Goal: Navigation & Orientation: Find specific page/section

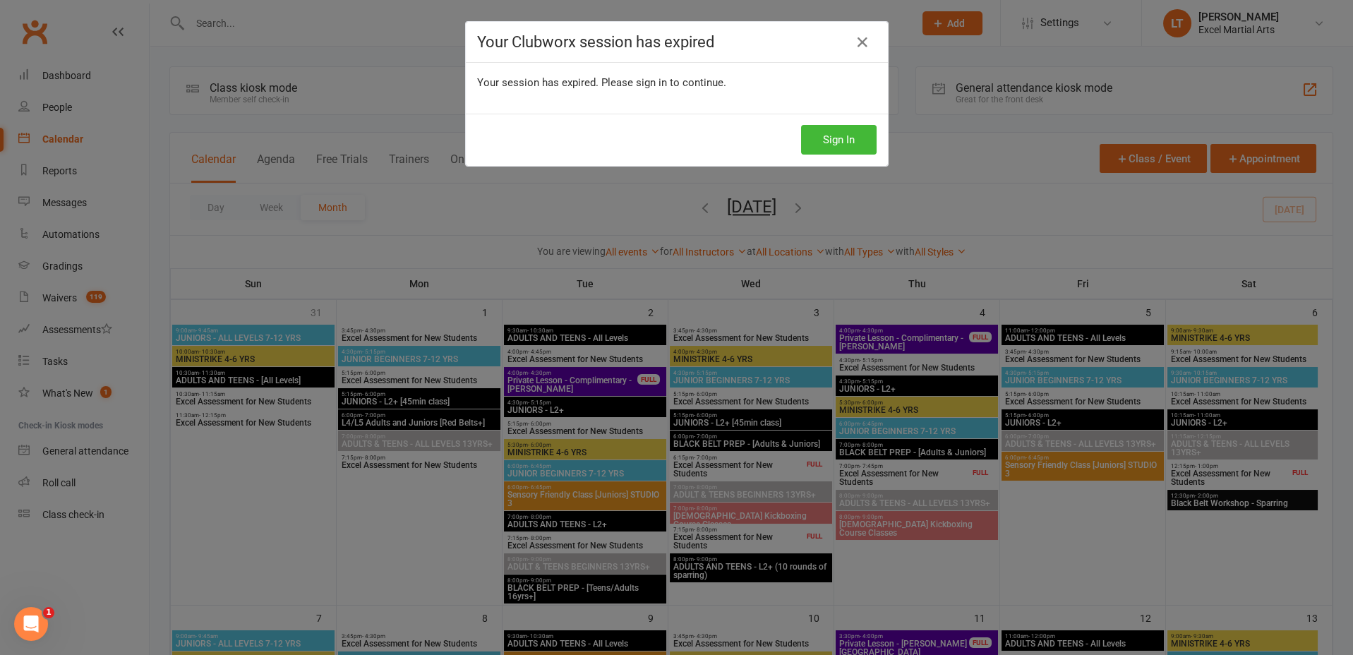
click at [821, 112] on div "Your session has expired. Please sign in to continue." at bounding box center [677, 88] width 422 height 51
click at [818, 138] on button "Sign In" at bounding box center [839, 140] width 76 height 30
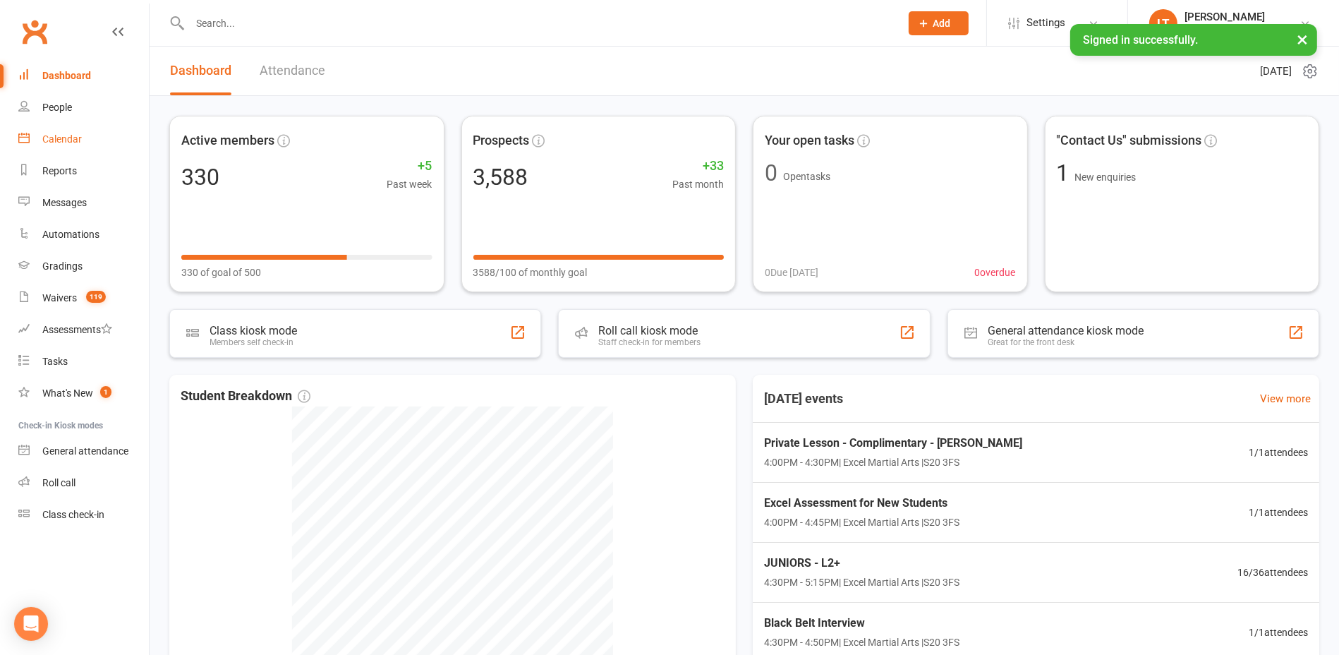
click at [61, 148] on link "Calendar" at bounding box center [83, 139] width 131 height 32
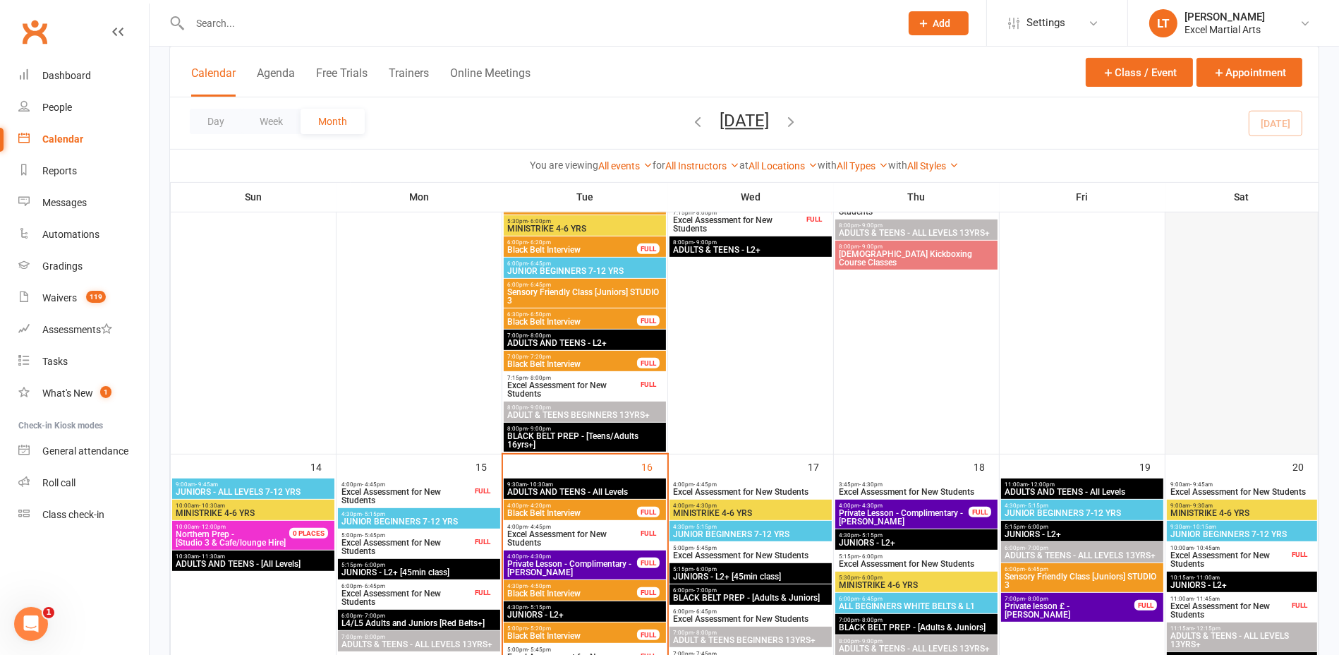
scroll to position [882, 0]
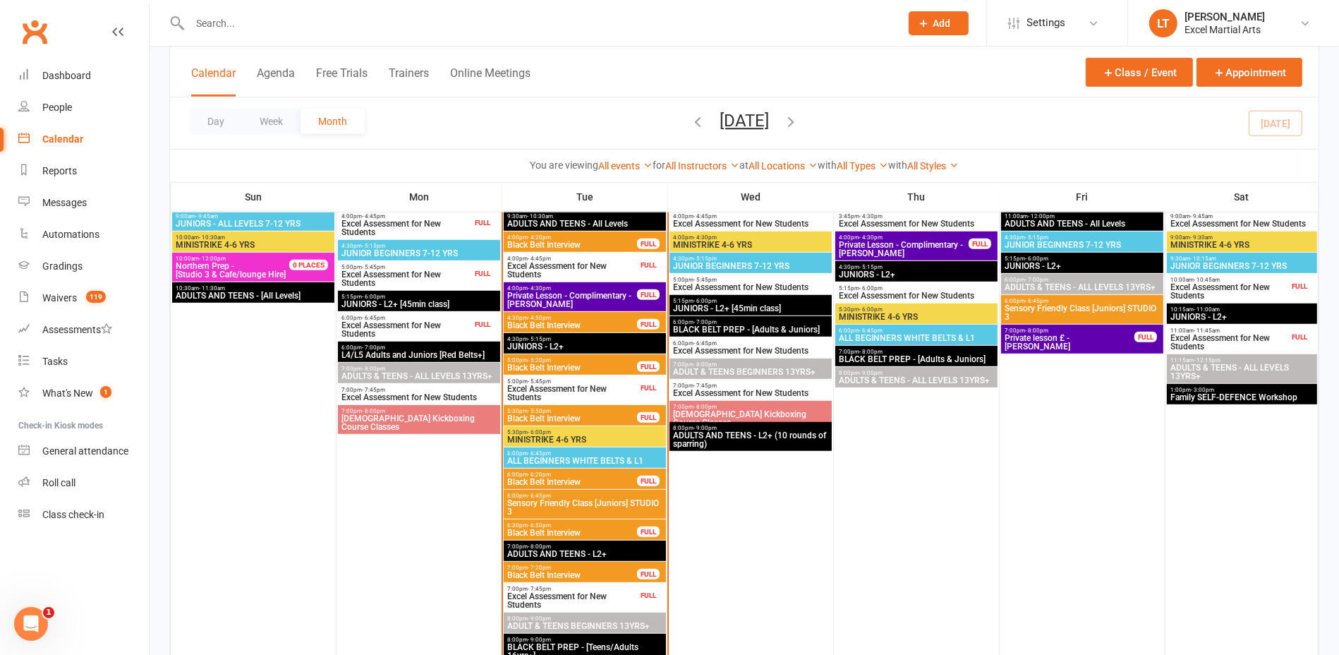
click at [1243, 387] on span "1:00pm - 3:00pm" at bounding box center [1242, 390] width 145 height 6
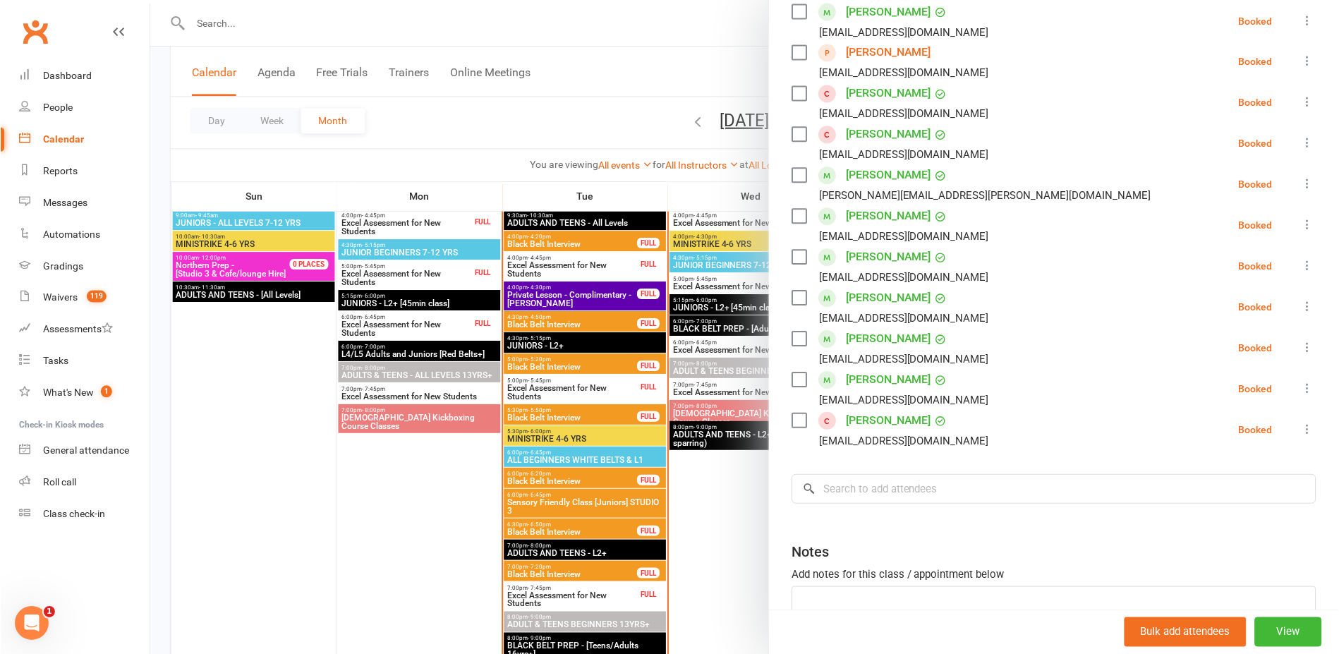
scroll to position [265, 0]
click at [510, 132] on div at bounding box center [745, 327] width 1190 height 655
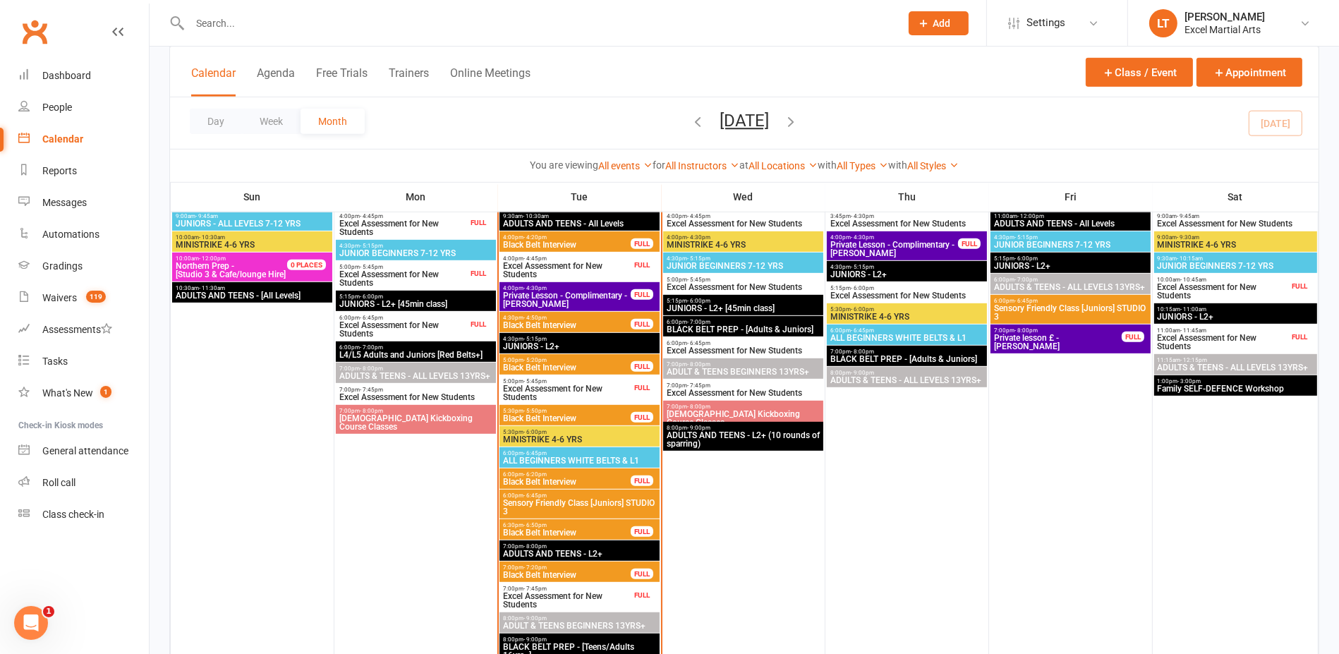
click at [1231, 388] on span "Family SELF-DEFENCE Workshop" at bounding box center [1235, 389] width 157 height 8
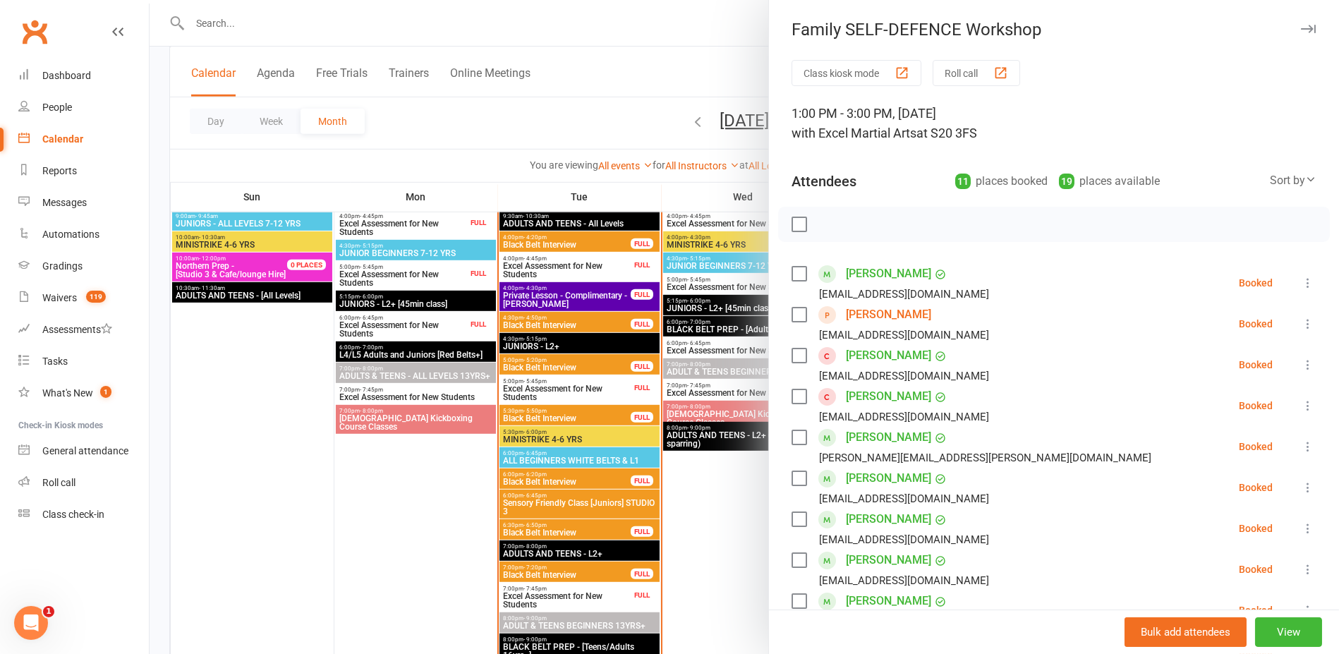
click at [692, 121] on div at bounding box center [745, 327] width 1190 height 654
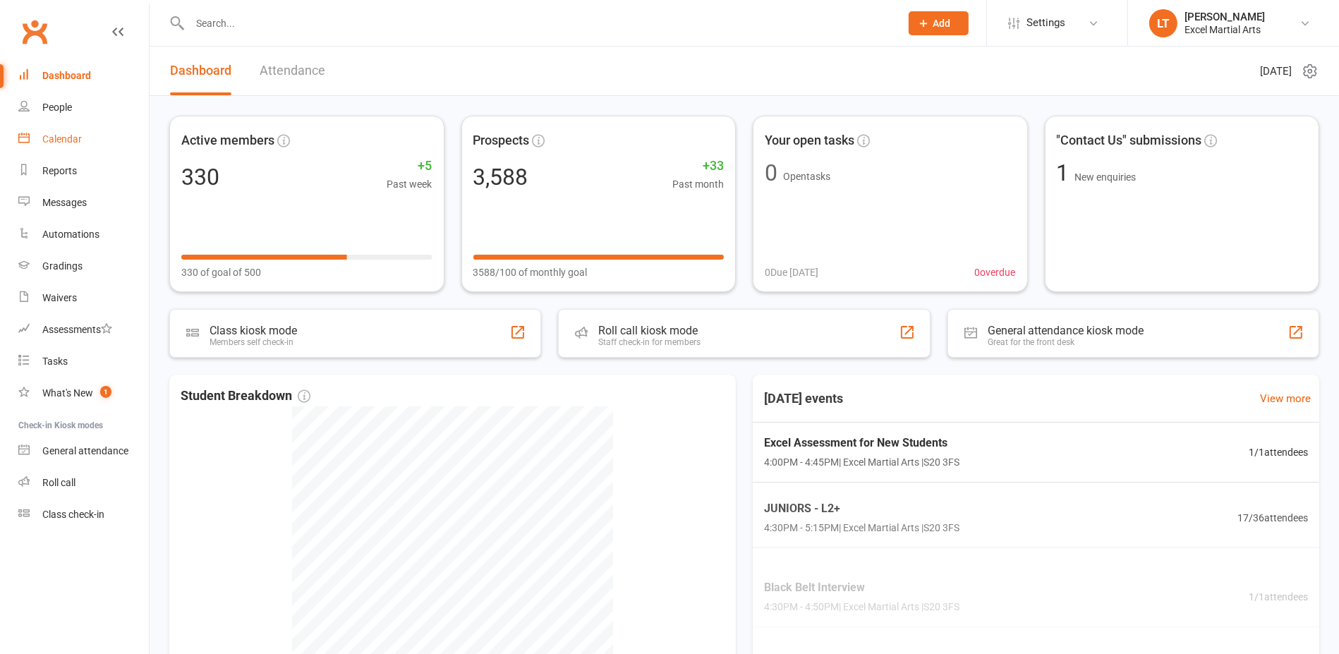
click at [78, 130] on link "Calendar" at bounding box center [83, 139] width 131 height 32
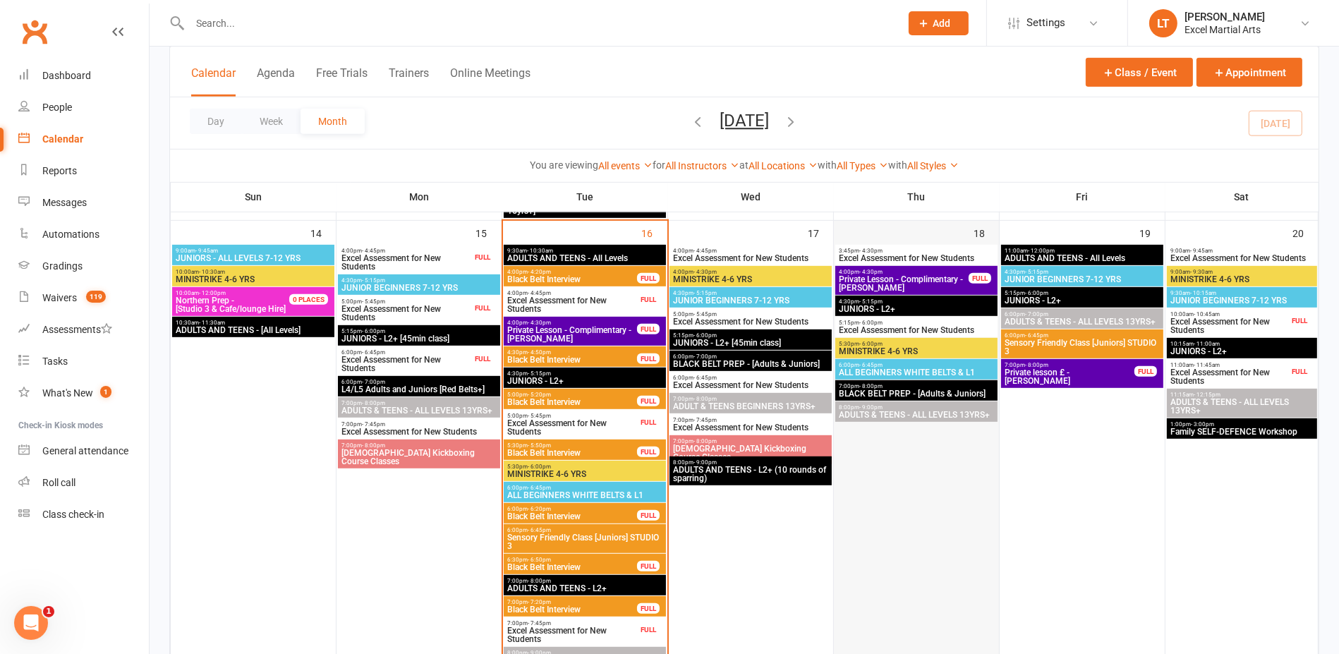
scroll to position [882, 0]
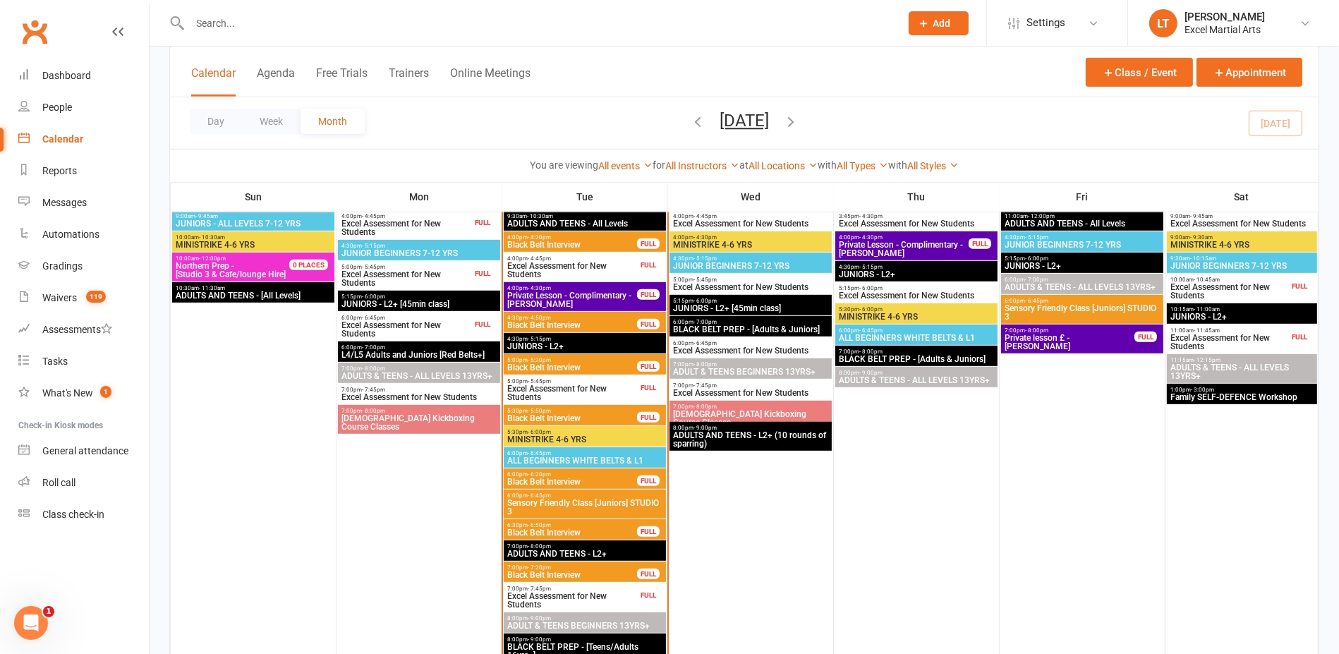
click at [622, 274] on span "Excel Assessment for New Students" at bounding box center [572, 270] width 131 height 17
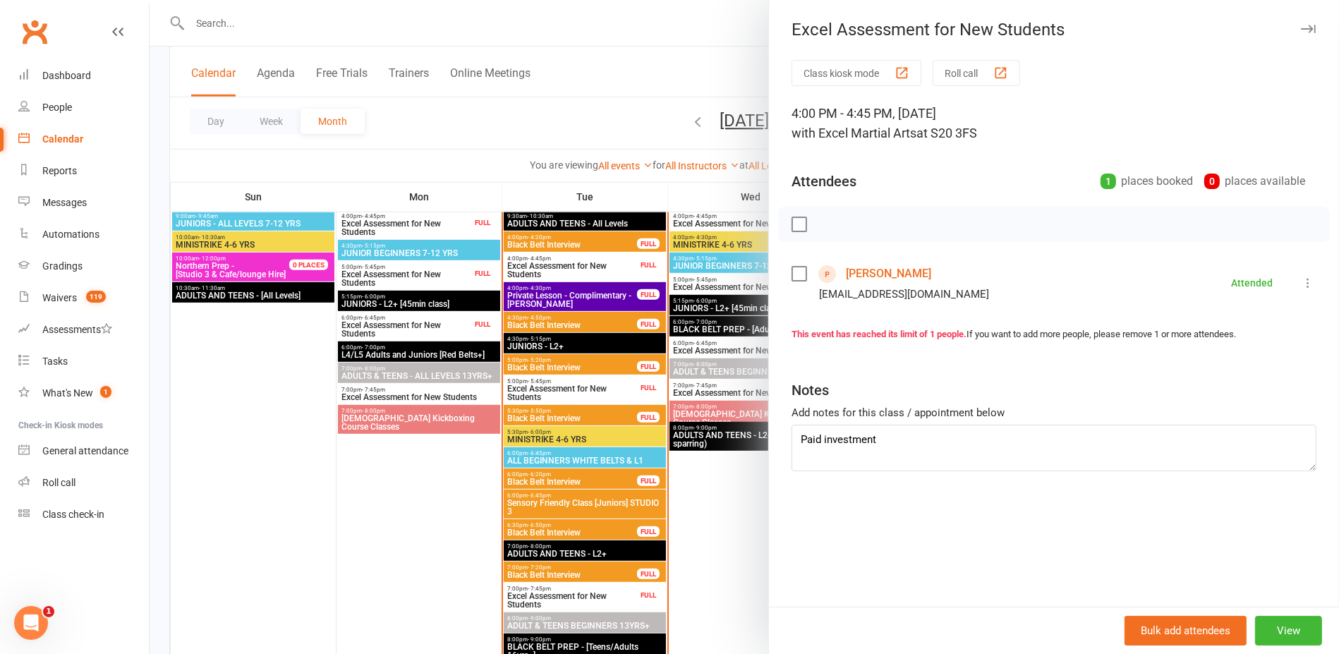
click at [519, 166] on div at bounding box center [745, 327] width 1190 height 654
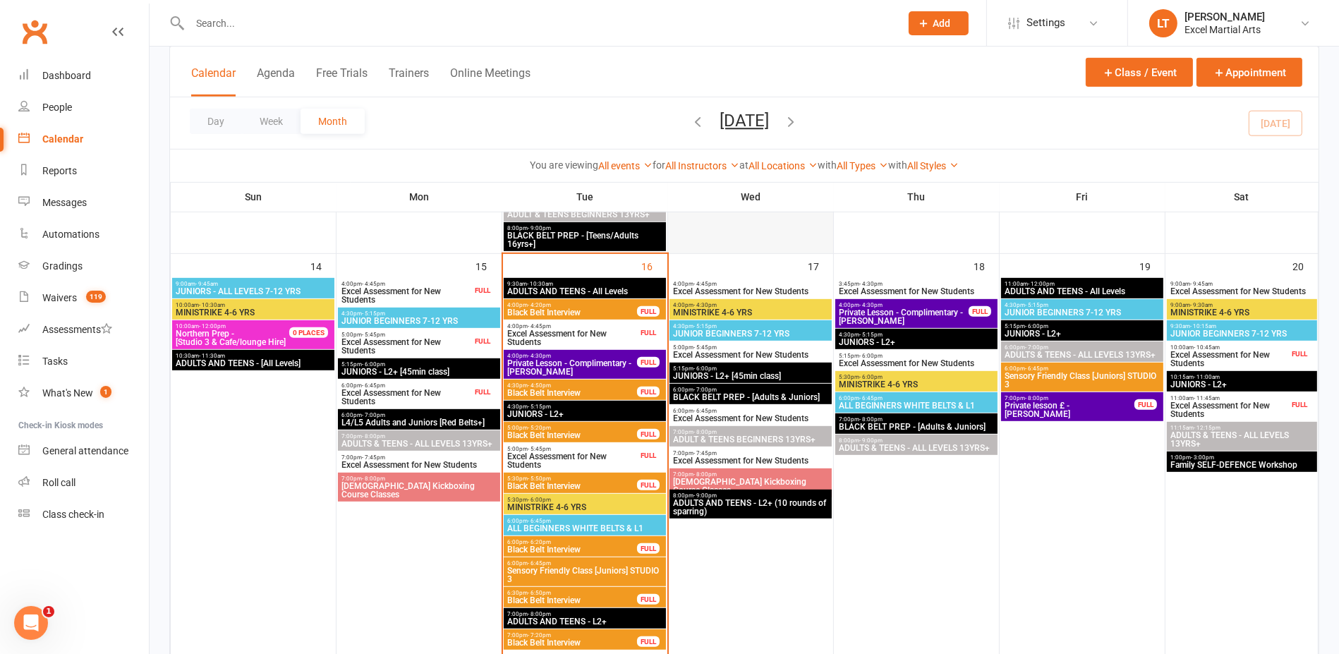
scroll to position [794, 0]
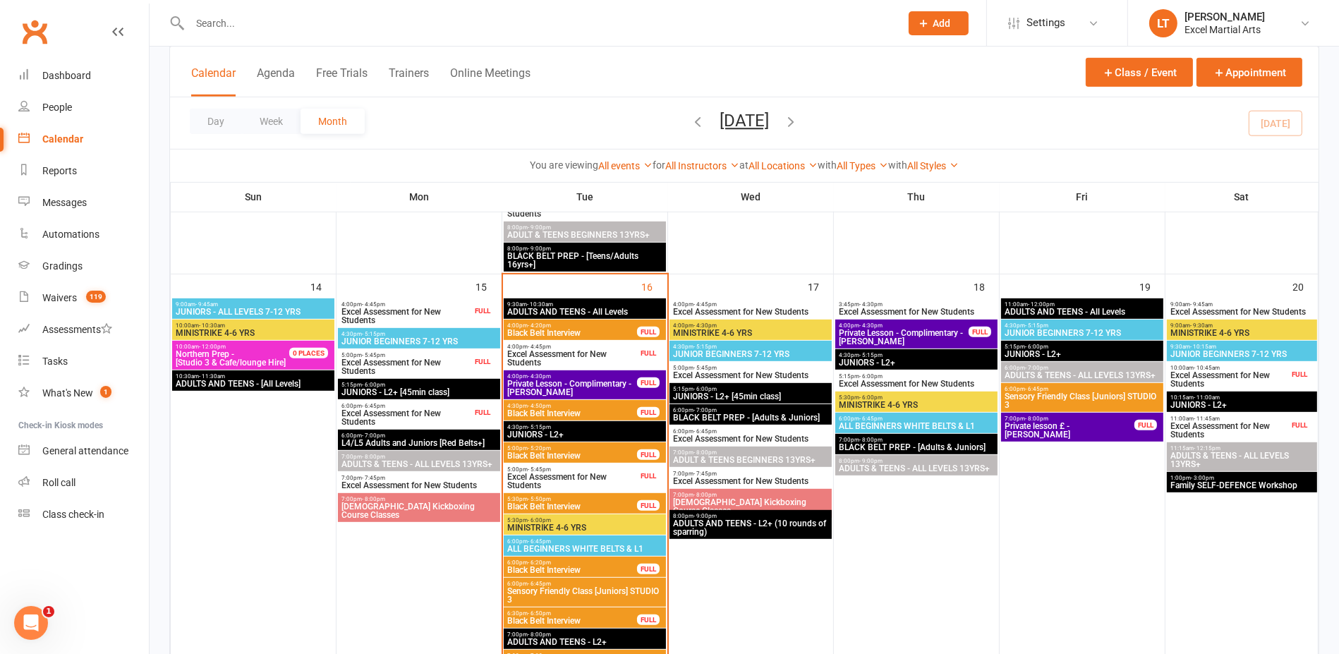
click at [550, 345] on span "4:00pm - 4:45pm" at bounding box center [572, 347] width 131 height 6
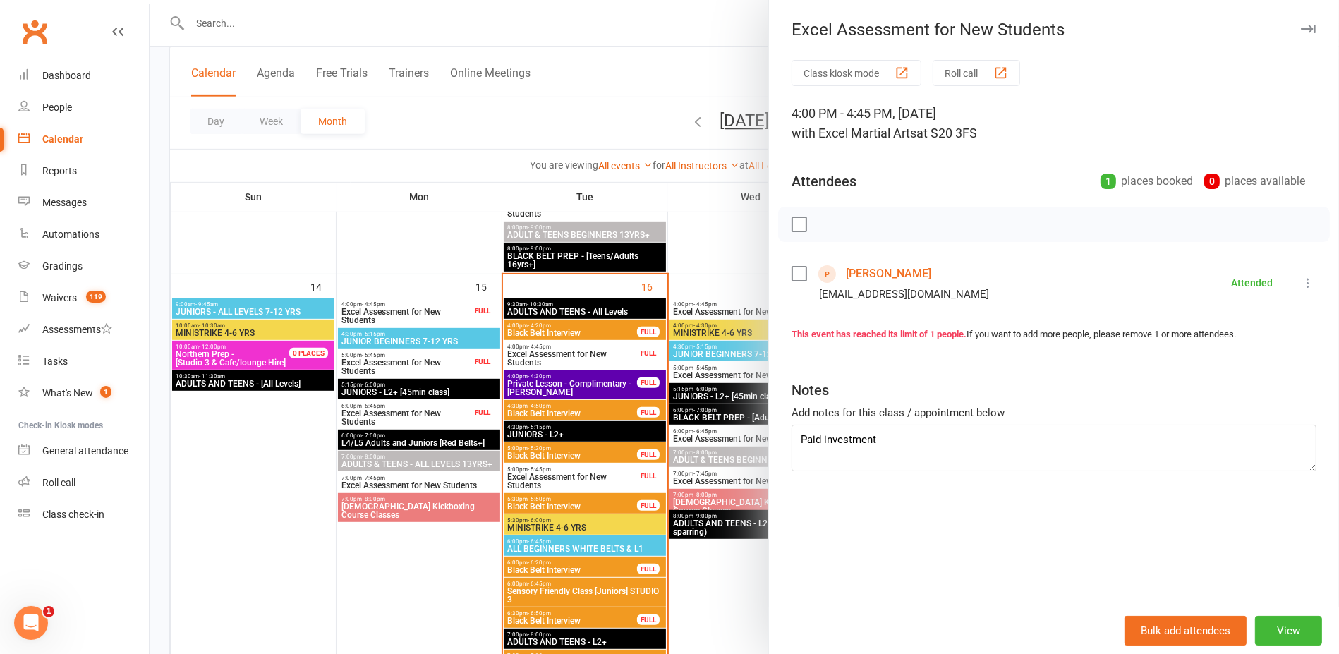
click at [718, 222] on div at bounding box center [745, 327] width 1190 height 654
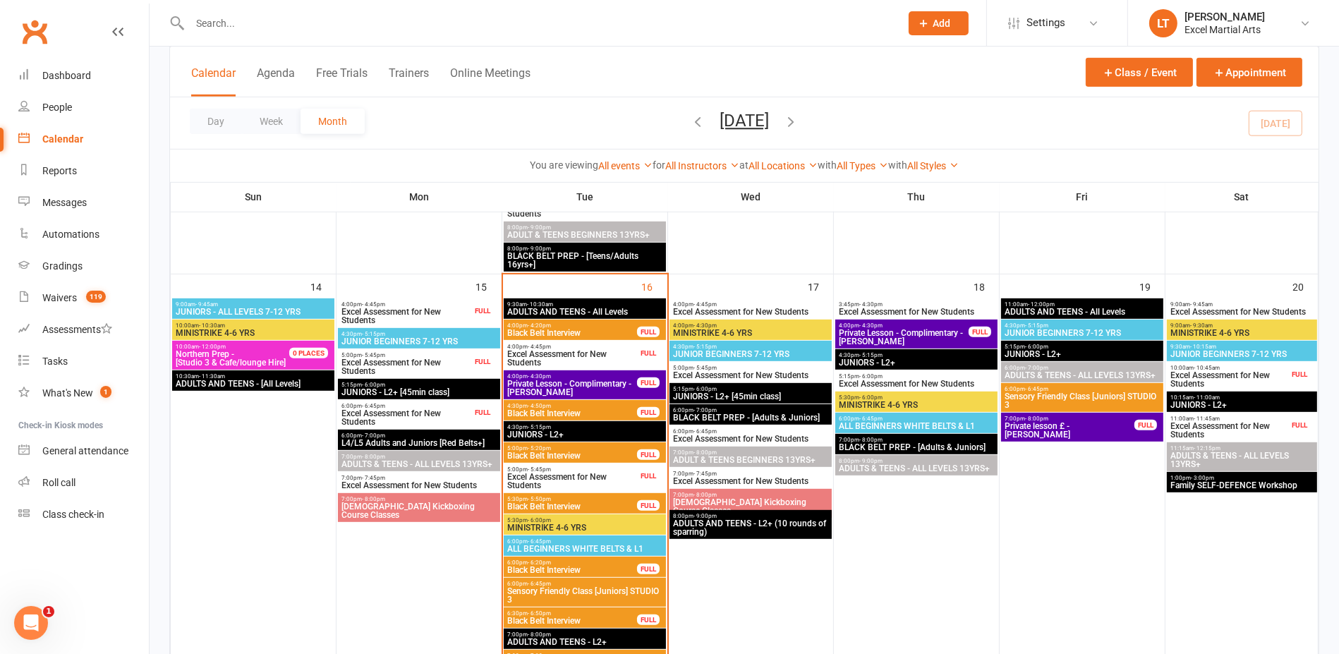
click at [543, 524] on span "MINISTRIKE 4-6 YRS" at bounding box center [585, 528] width 157 height 8
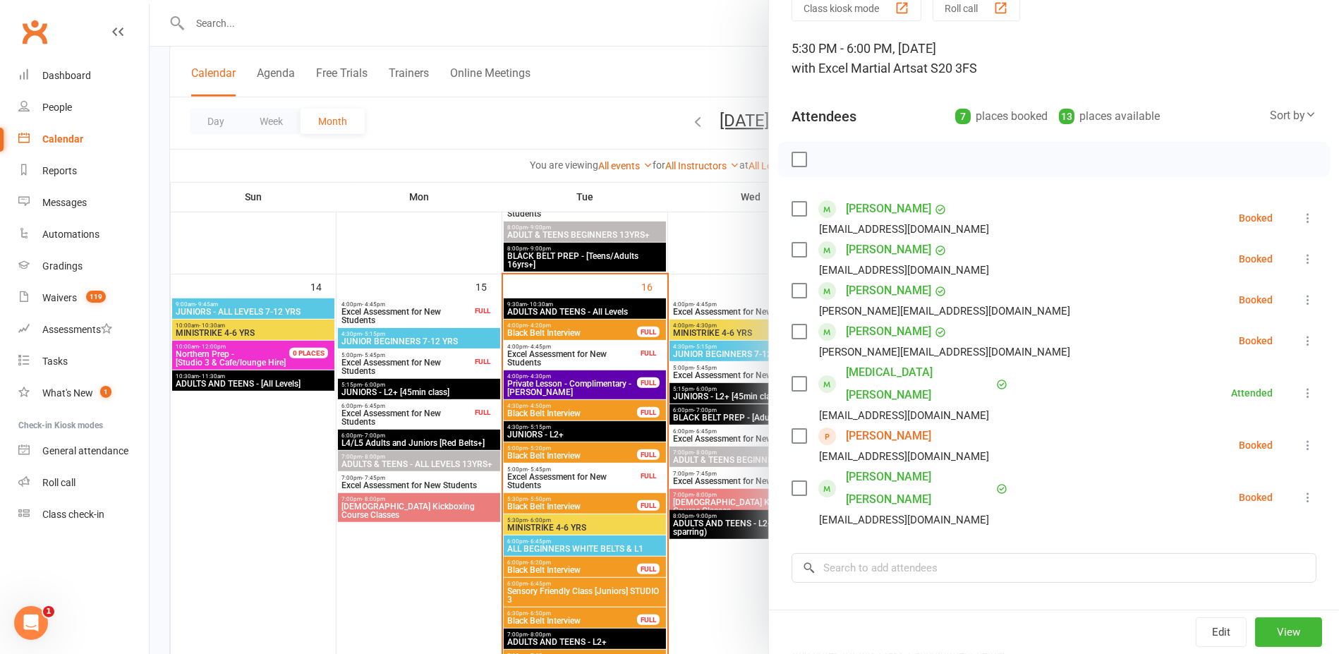
scroll to position [88, 0]
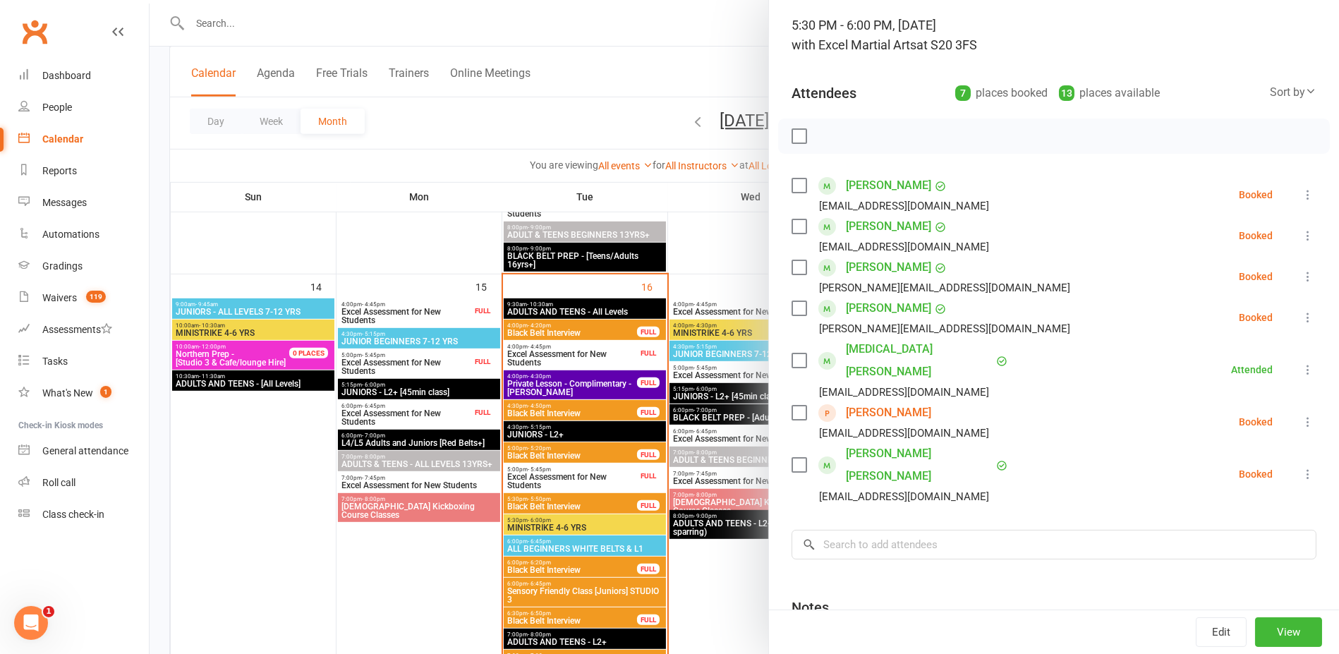
click at [422, 222] on div at bounding box center [745, 327] width 1190 height 654
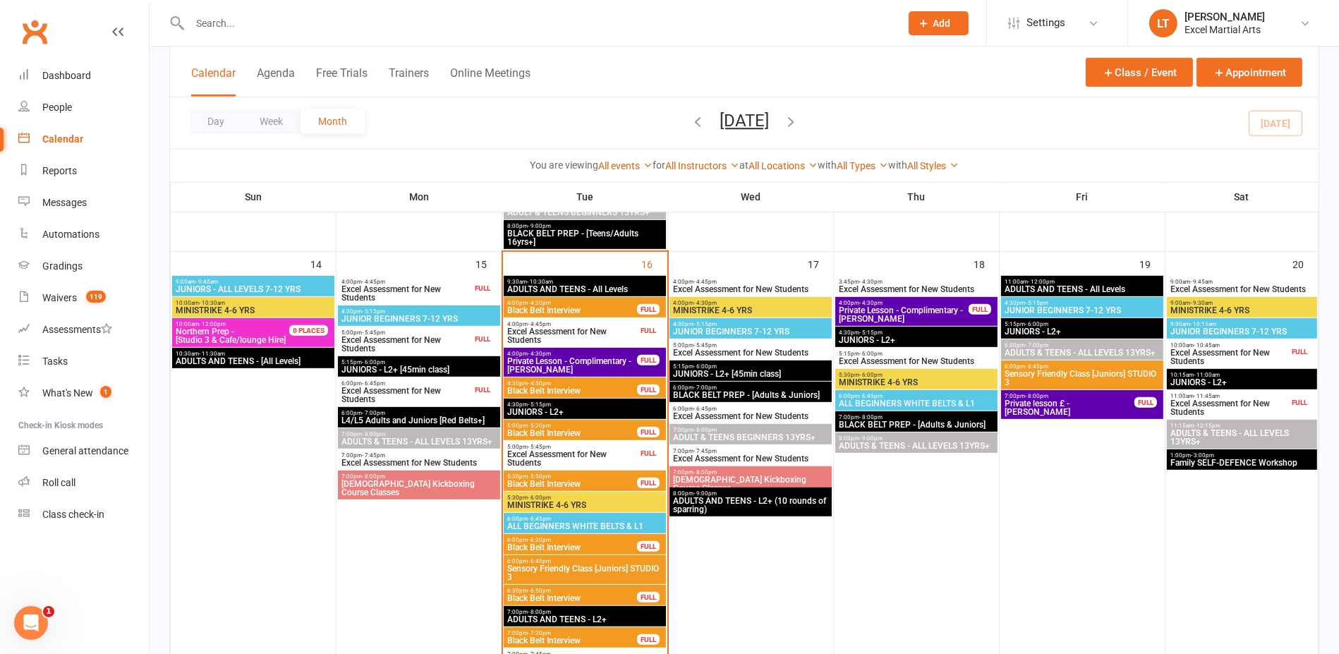
scroll to position [791, 0]
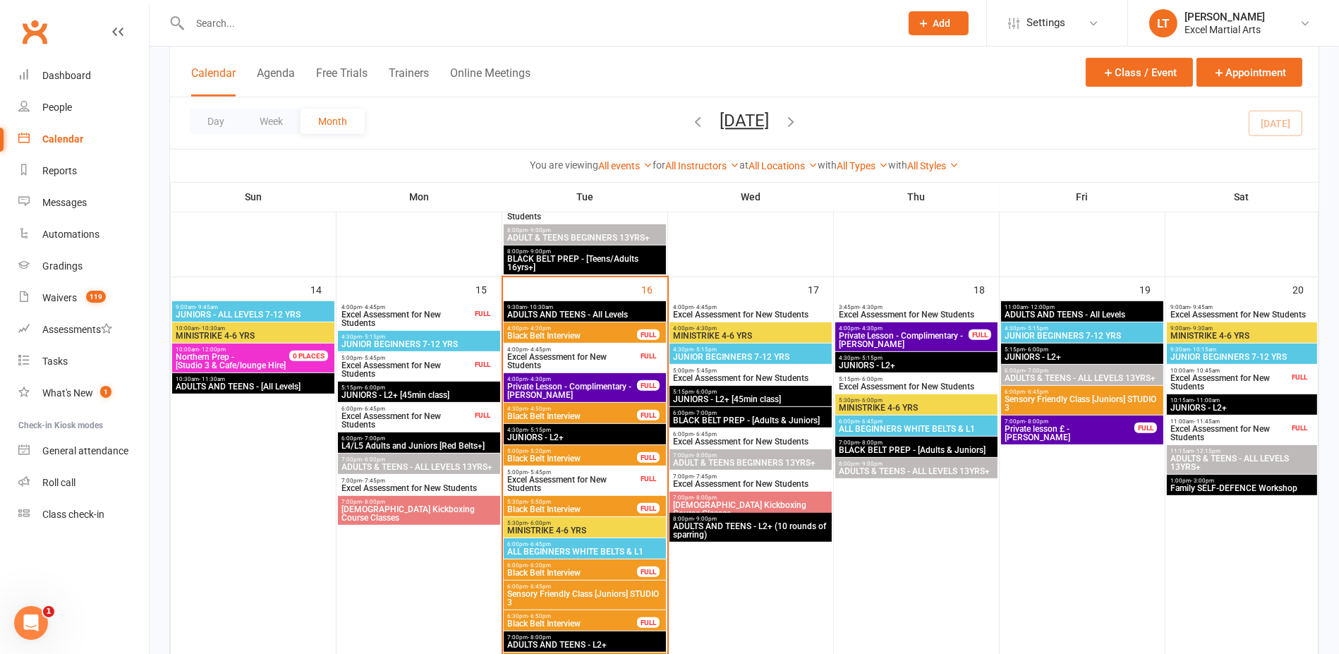
click at [1033, 317] on span "ADULTS AND TEENS - All Levels" at bounding box center [1082, 315] width 157 height 8
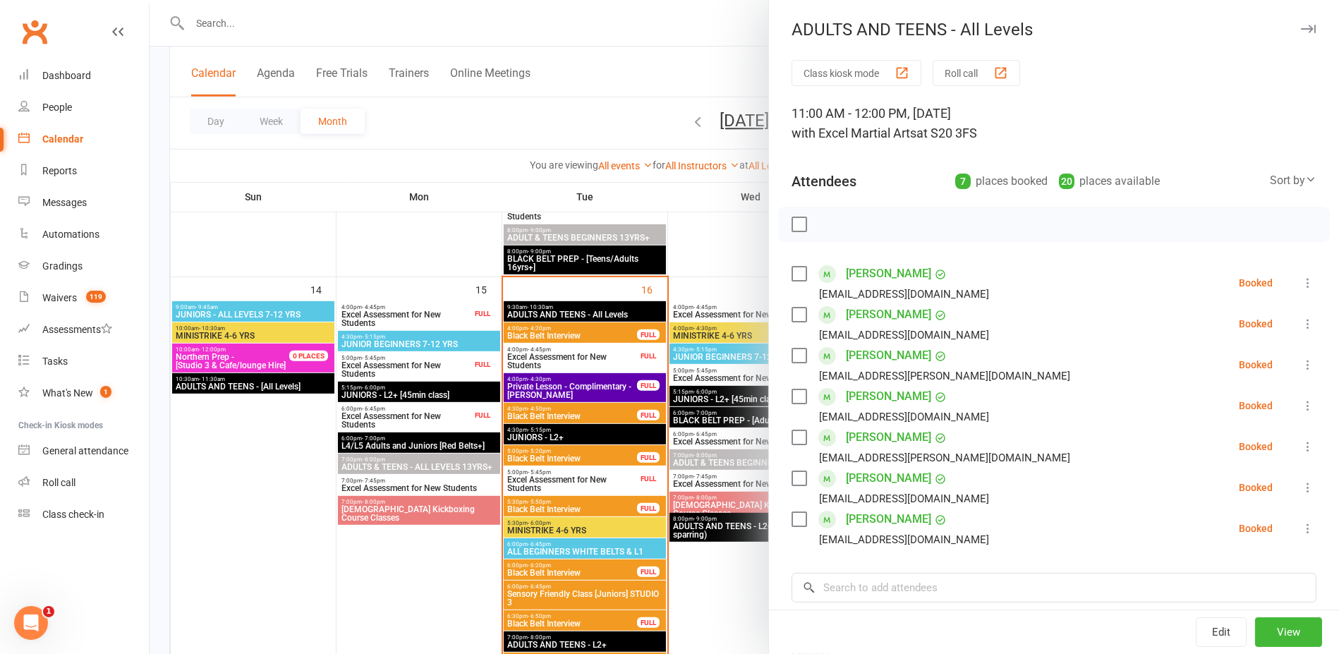
click at [722, 264] on div at bounding box center [745, 327] width 1190 height 654
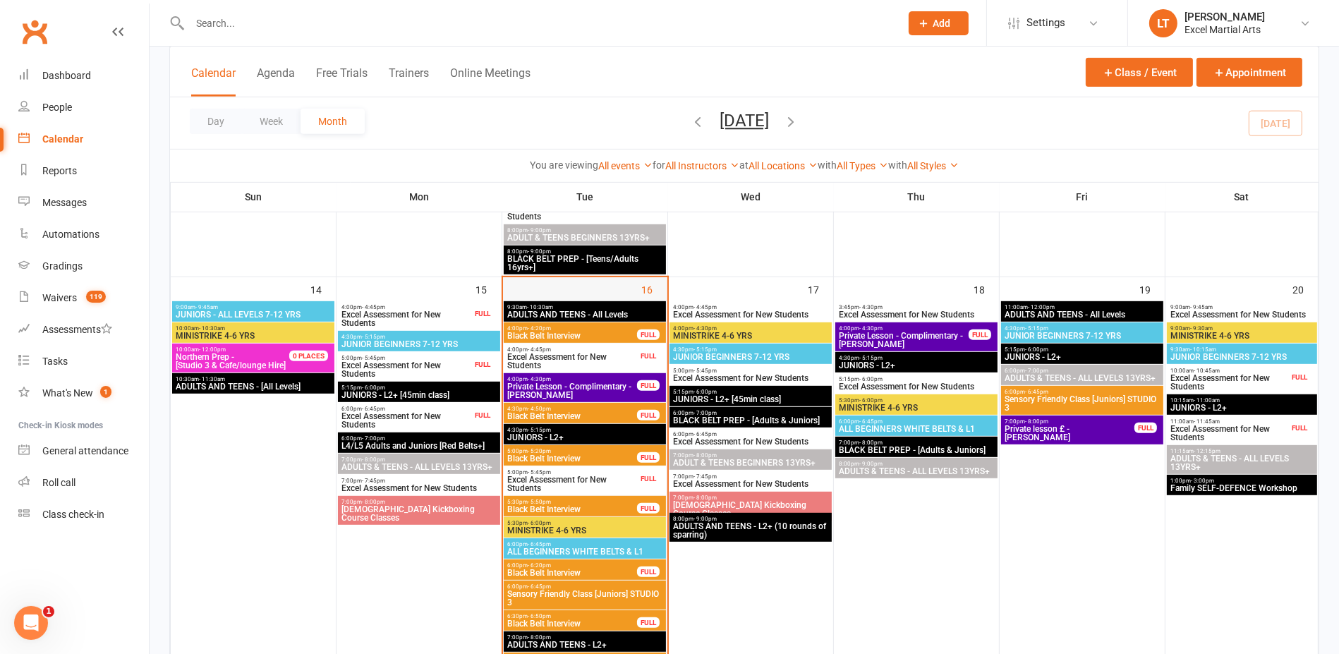
click at [666, 308] on div at bounding box center [585, 528] width 164 height 455
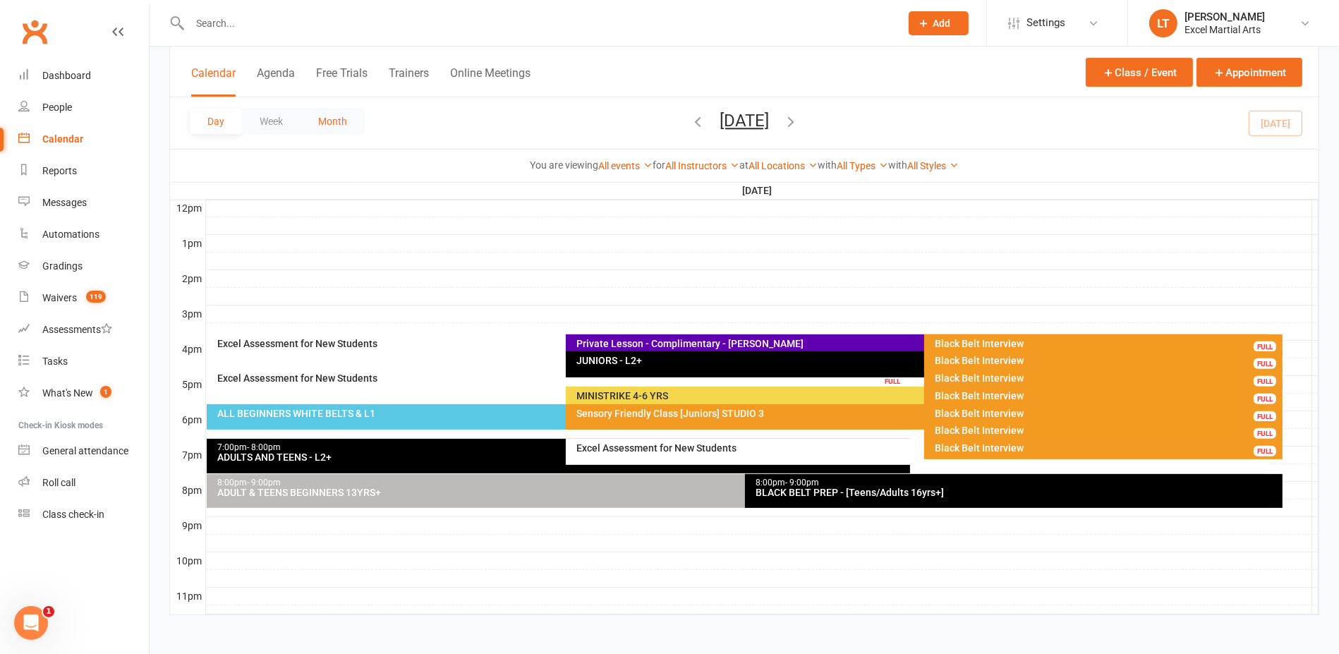
click at [338, 119] on button "Month" at bounding box center [333, 121] width 64 height 25
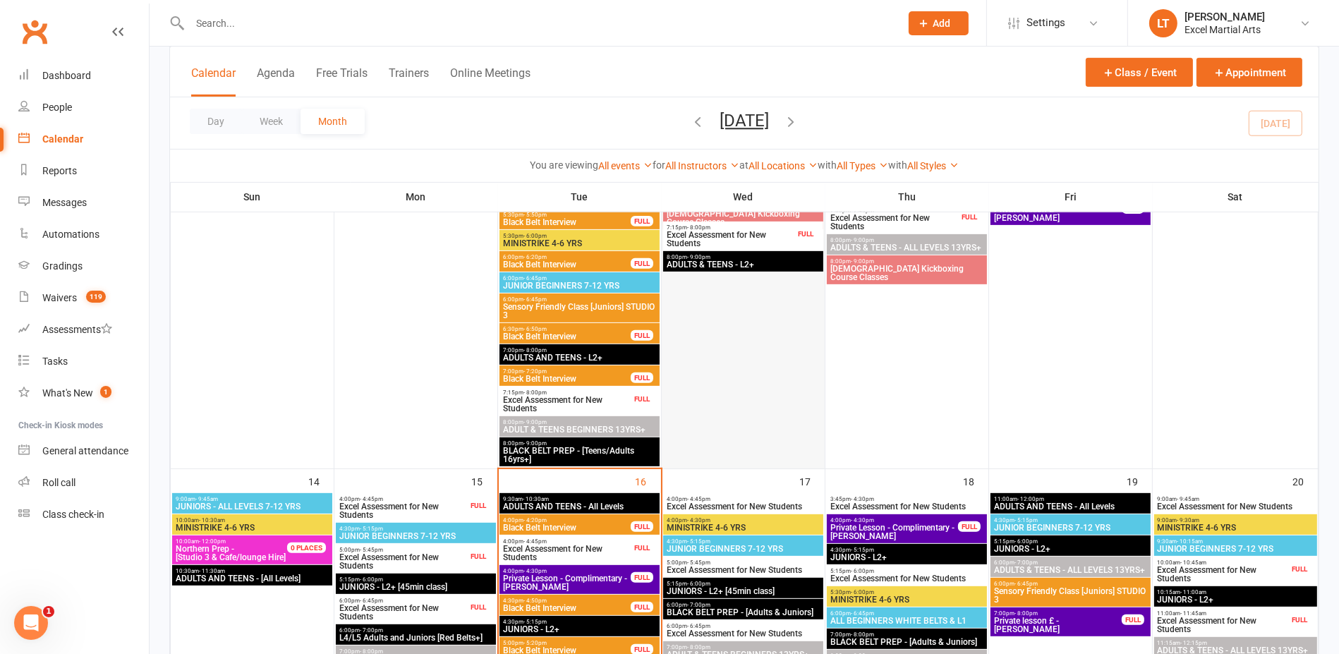
scroll to position [687, 0]
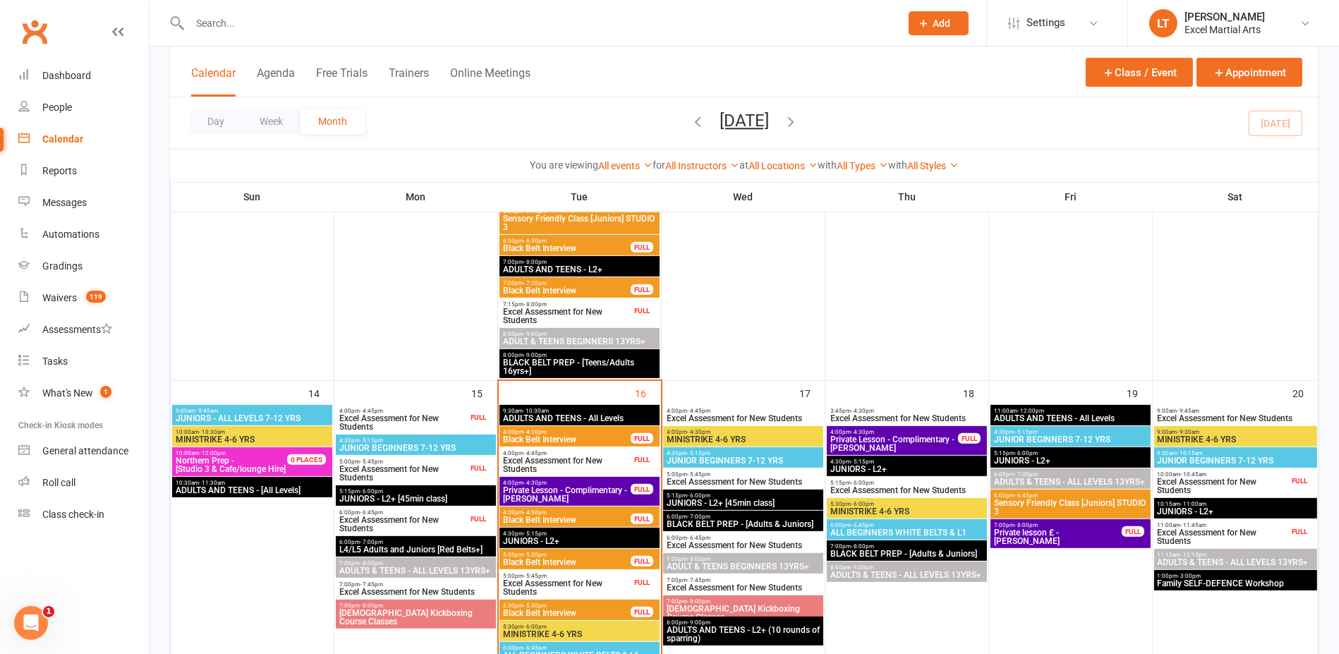
click at [598, 436] on span "Black Belt Interview" at bounding box center [566, 439] width 129 height 8
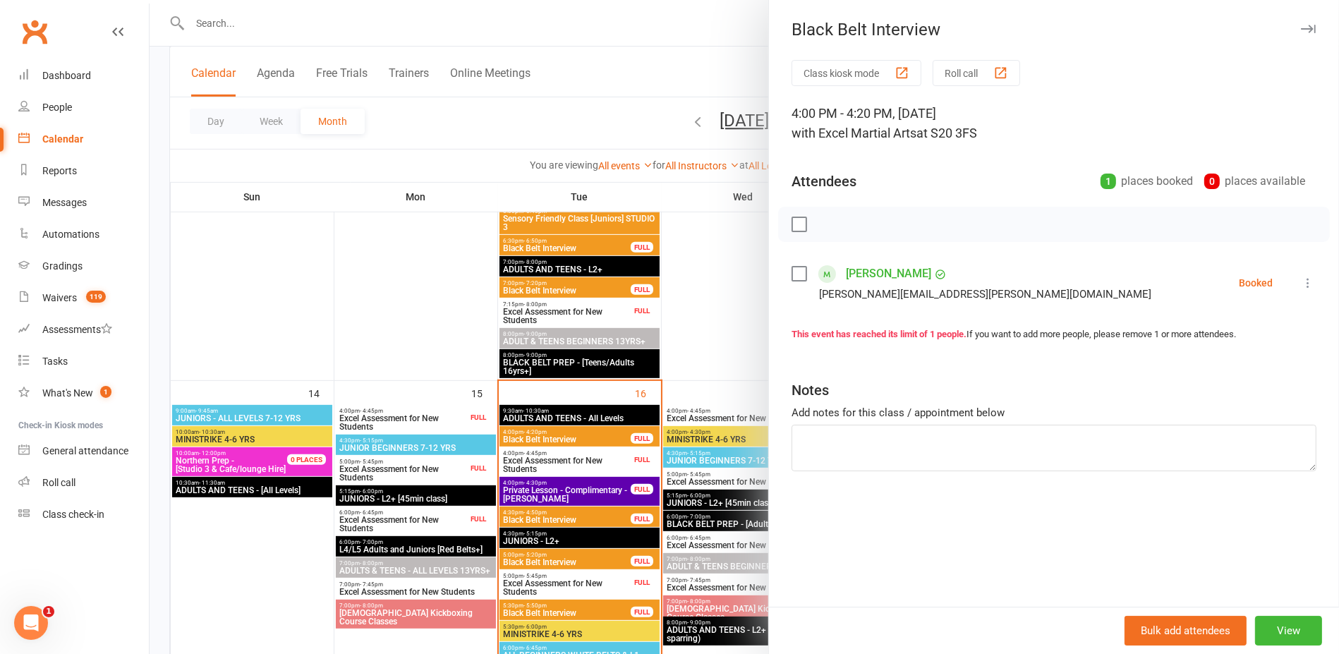
click at [367, 262] on div at bounding box center [745, 327] width 1190 height 654
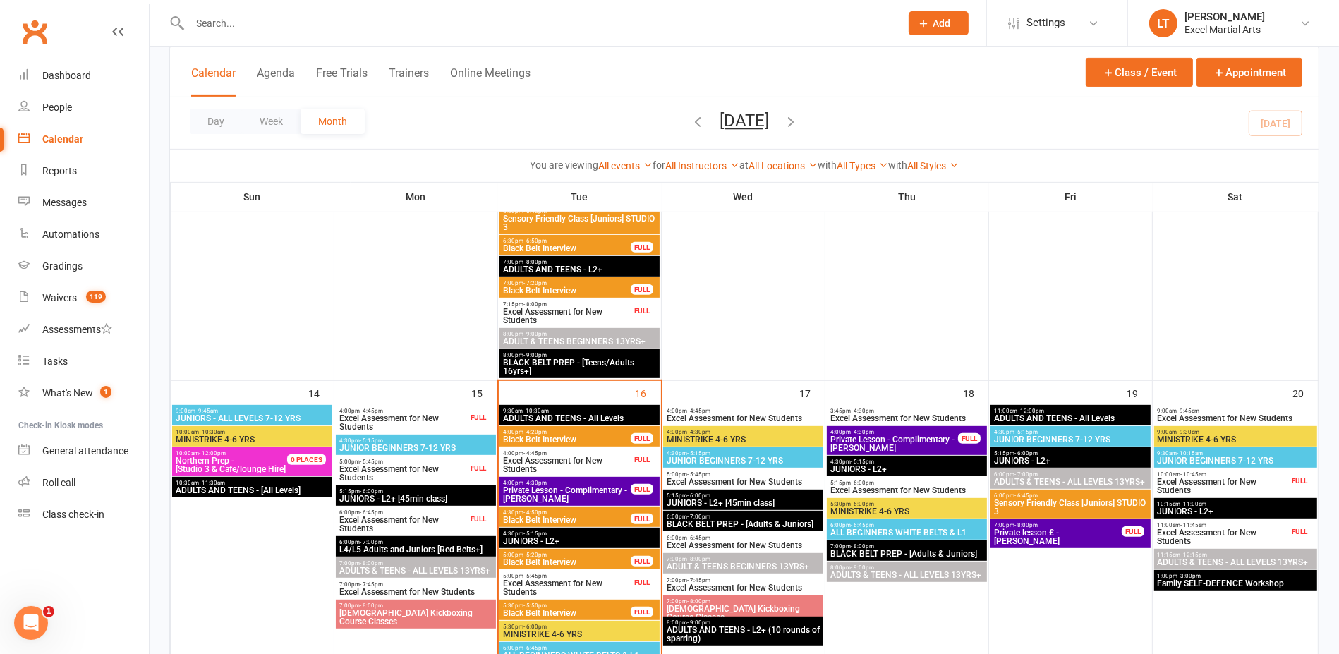
click at [74, 140] on div "Calendar" at bounding box center [62, 138] width 41 height 11
click at [1201, 588] on div "1:00pm - 3:00pm Family SELF-DEFENCE Workshop" at bounding box center [1236, 580] width 163 height 20
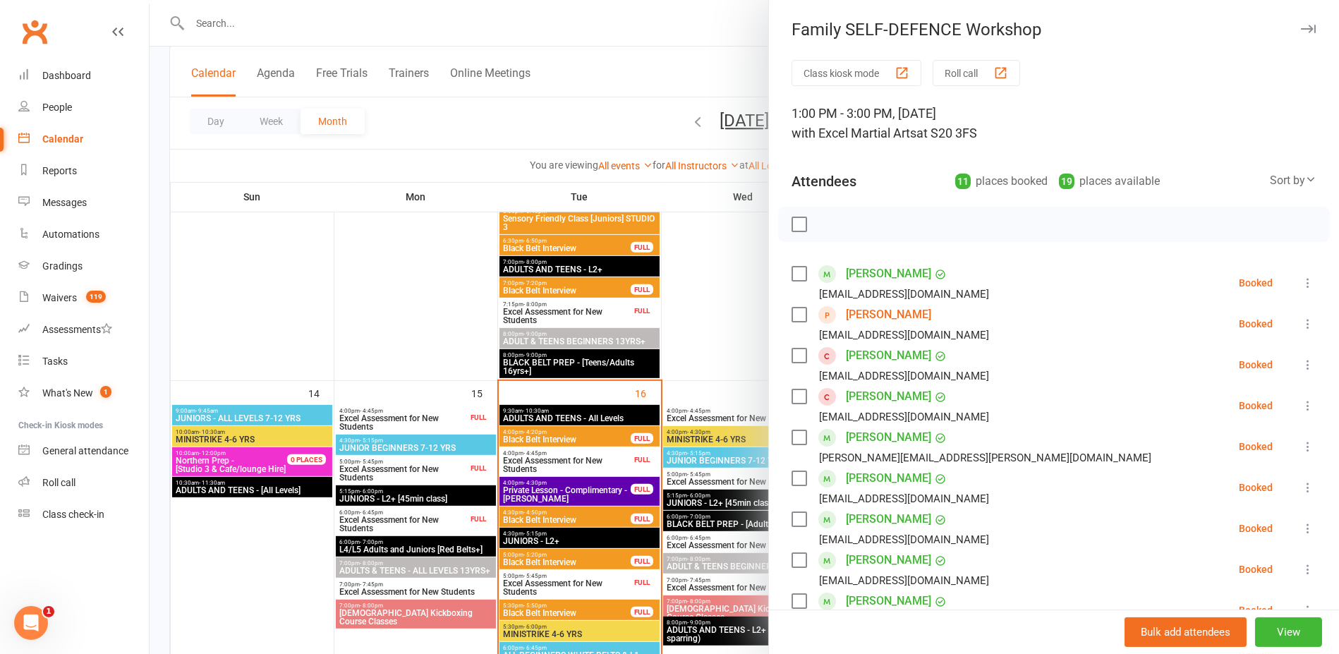
click at [743, 267] on div at bounding box center [745, 327] width 1190 height 654
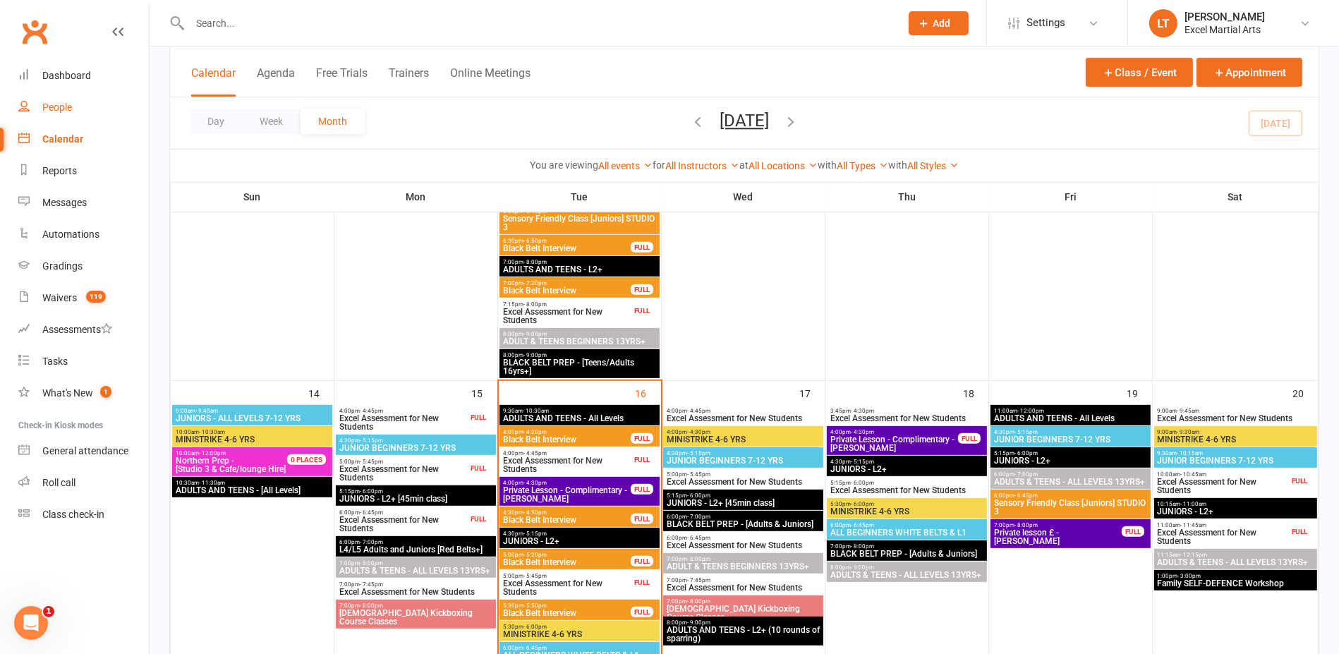
drag, startPoint x: 54, startPoint y: 117, endPoint x: 78, endPoint y: 83, distance: 41.7
click at [54, 117] on link "People" at bounding box center [83, 108] width 131 height 32
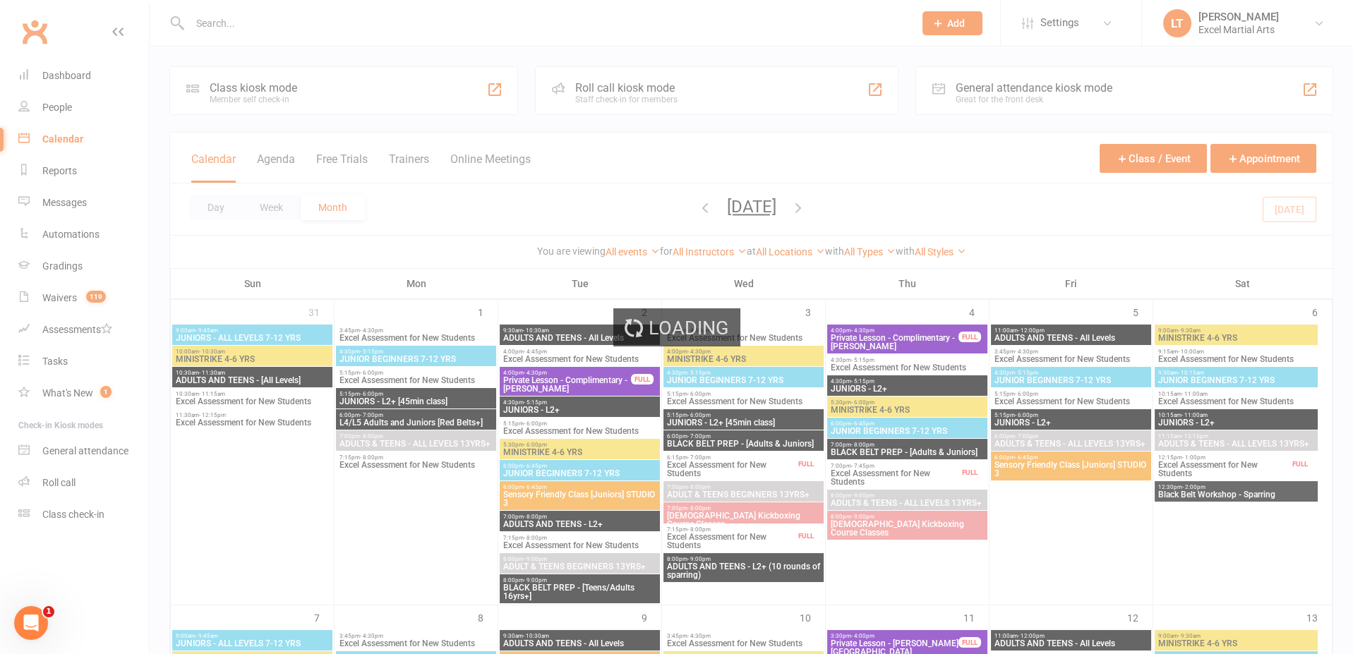
select select "100"
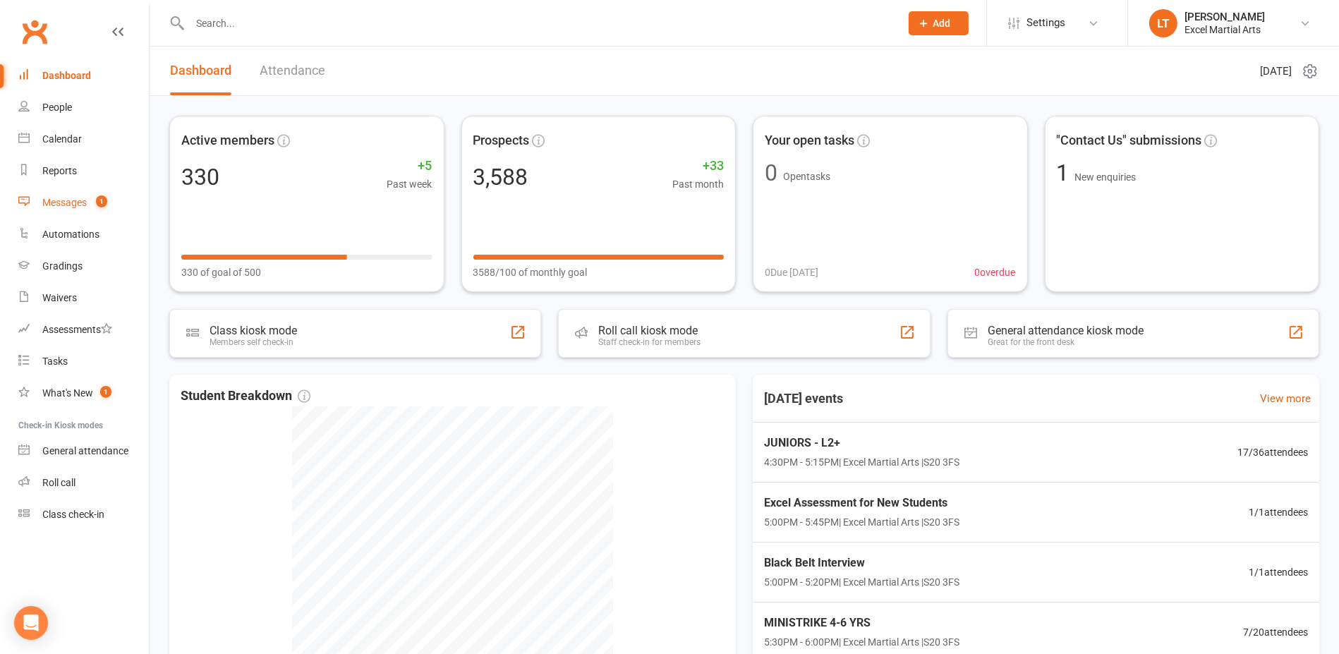
drag, startPoint x: 113, startPoint y: 198, endPoint x: 122, endPoint y: 194, distance: 9.8
click at [113, 198] on link "Messages 1" at bounding box center [83, 203] width 131 height 32
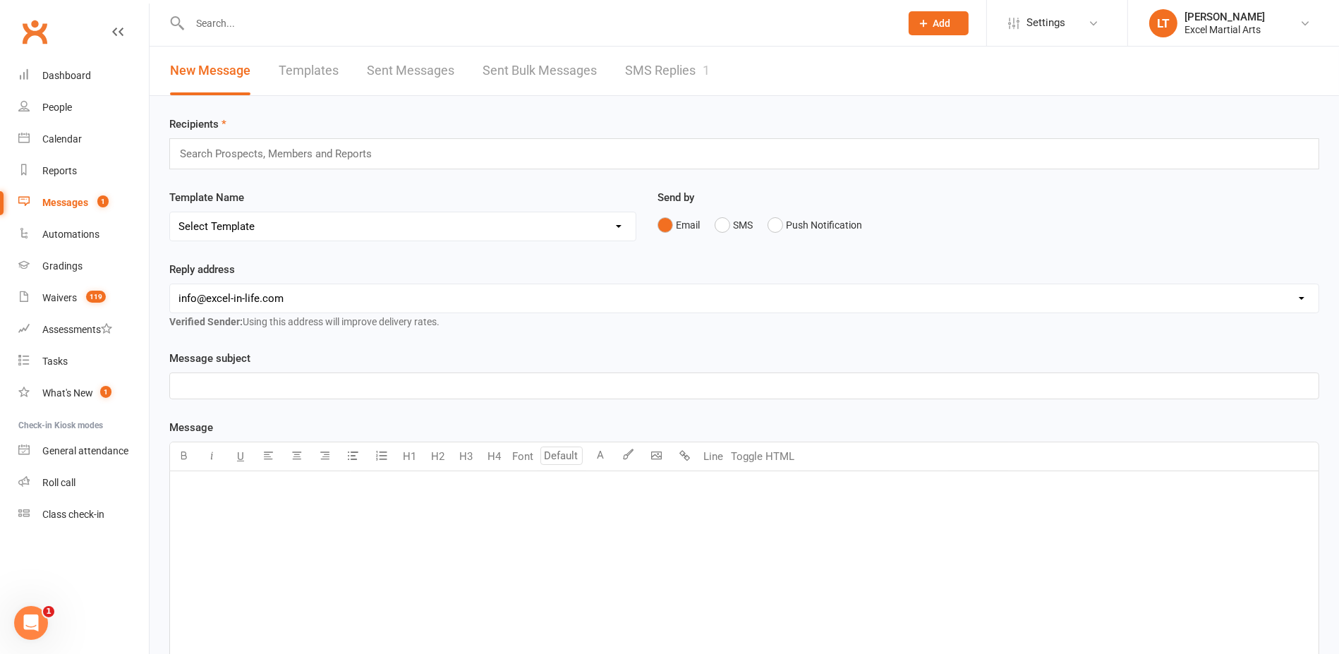
click at [704, 71] on div "1" at bounding box center [706, 70] width 7 height 15
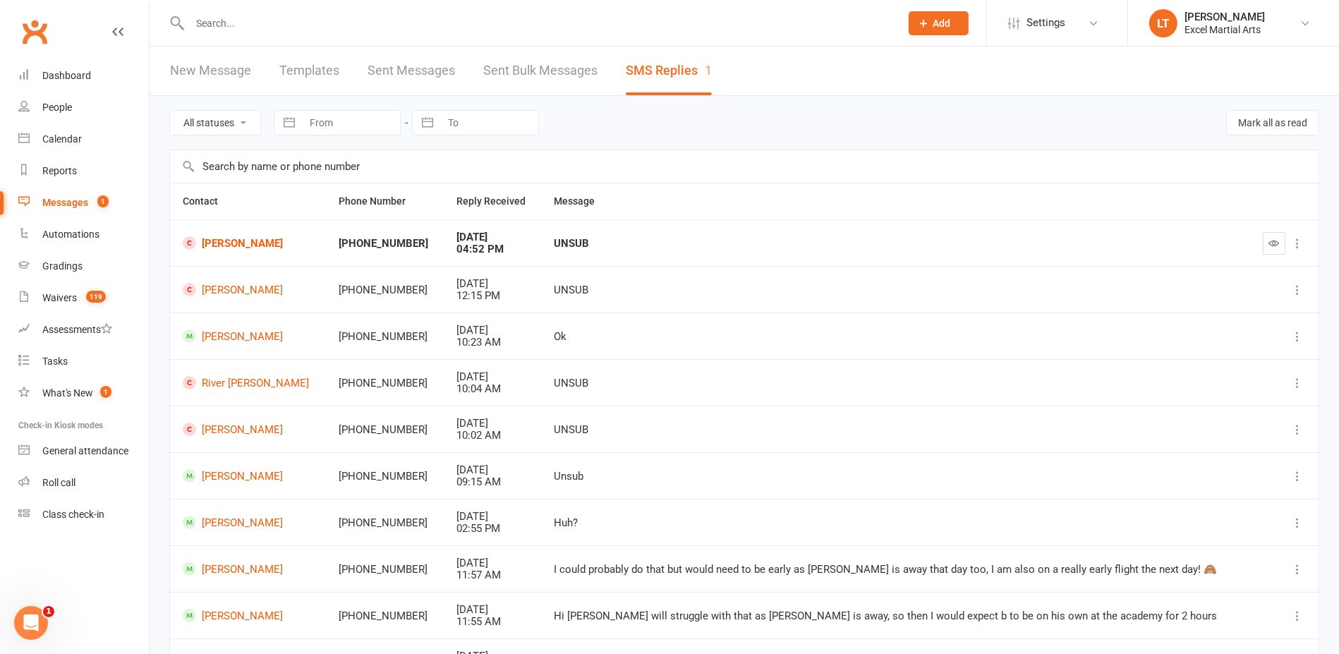
click at [1267, 239] on button "button" at bounding box center [1274, 243] width 23 height 23
click at [239, 246] on link "Isaac Grayson" at bounding box center [250, 242] width 134 height 13
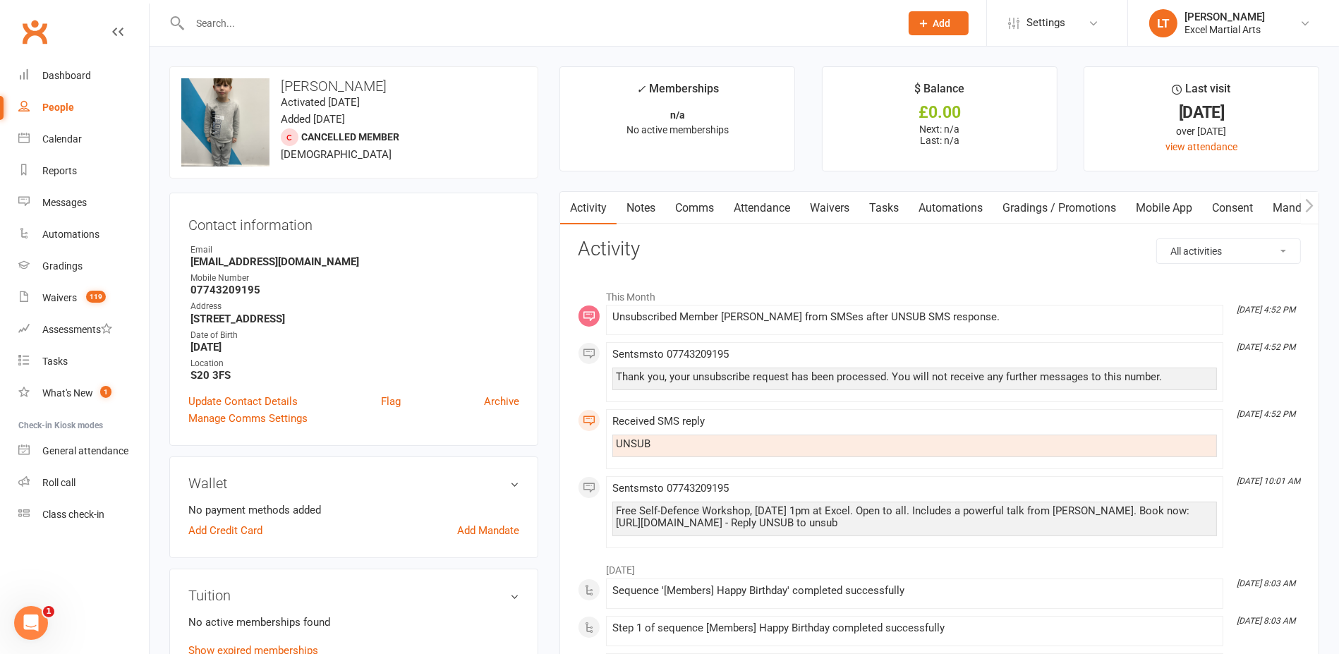
click at [71, 112] on div "People" at bounding box center [58, 107] width 32 height 11
select select "100"
